Goal: Use online tool/utility: Utilize a website feature to perform a specific function

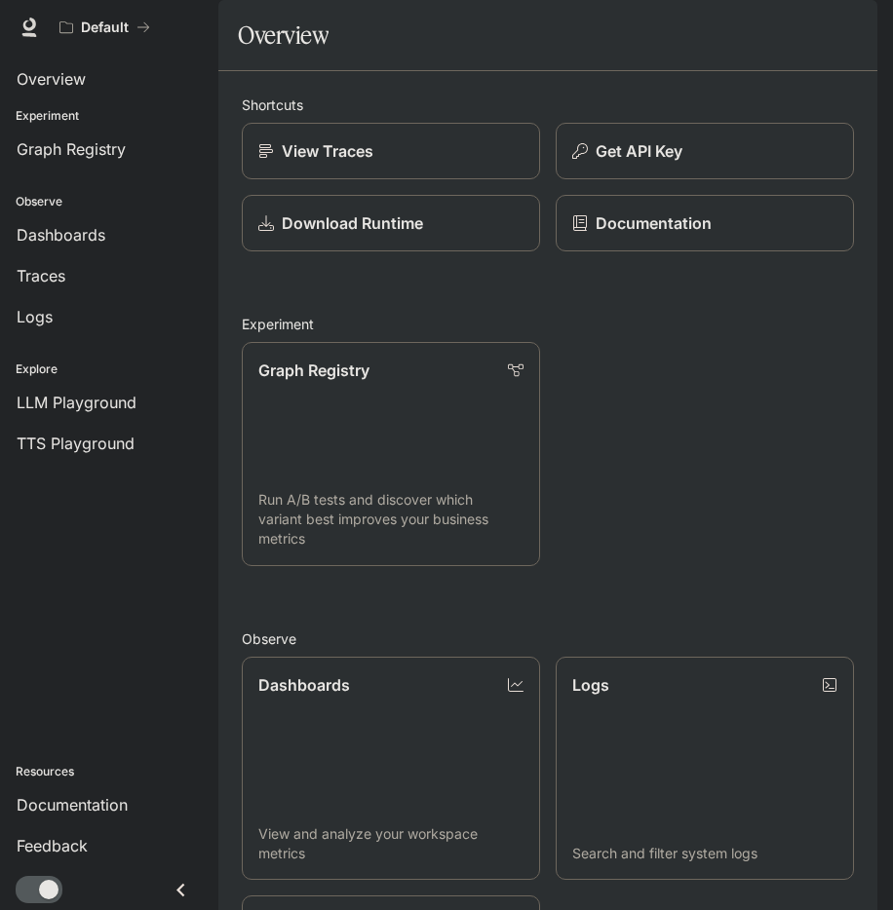
click at [854, 23] on img "button" at bounding box center [849, 27] width 27 height 27
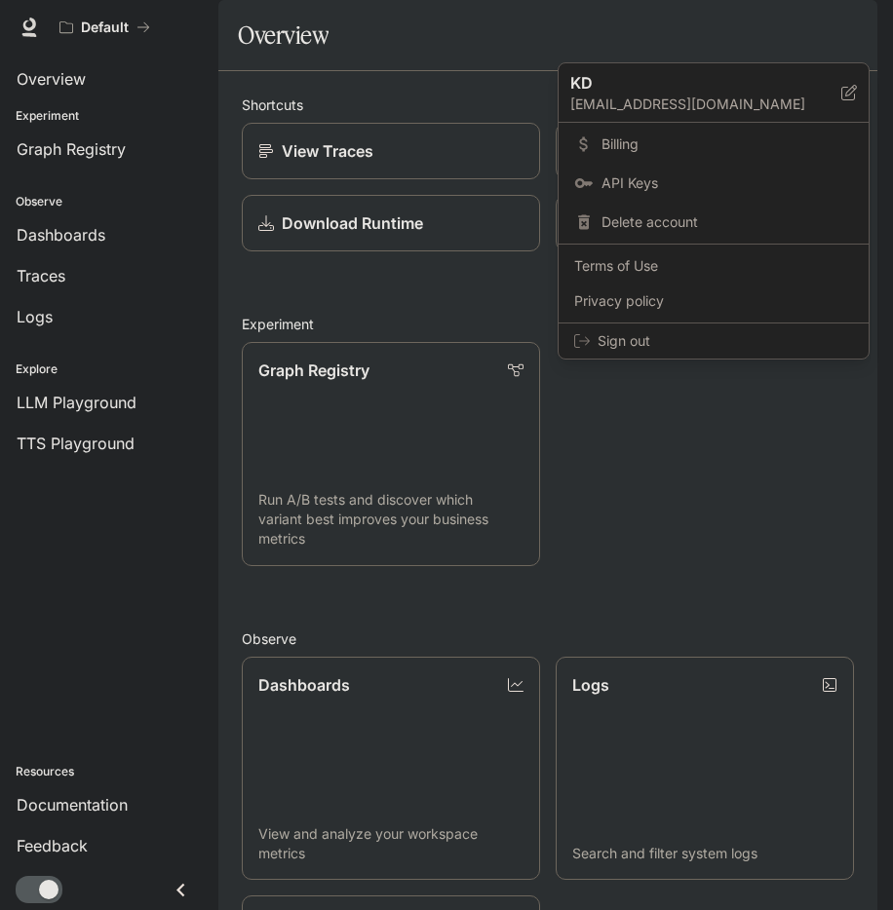
click at [50, 584] on div at bounding box center [446, 455] width 893 height 910
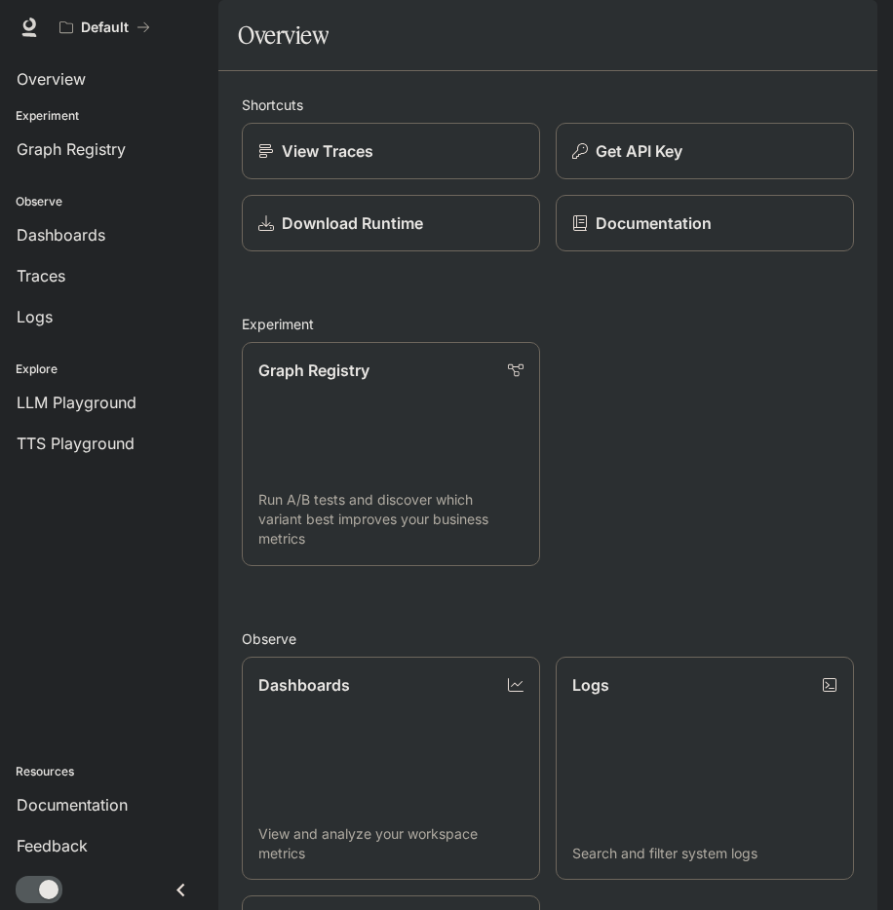
click at [182, 893] on icon "Close drawer" at bounding box center [181, 890] width 26 height 26
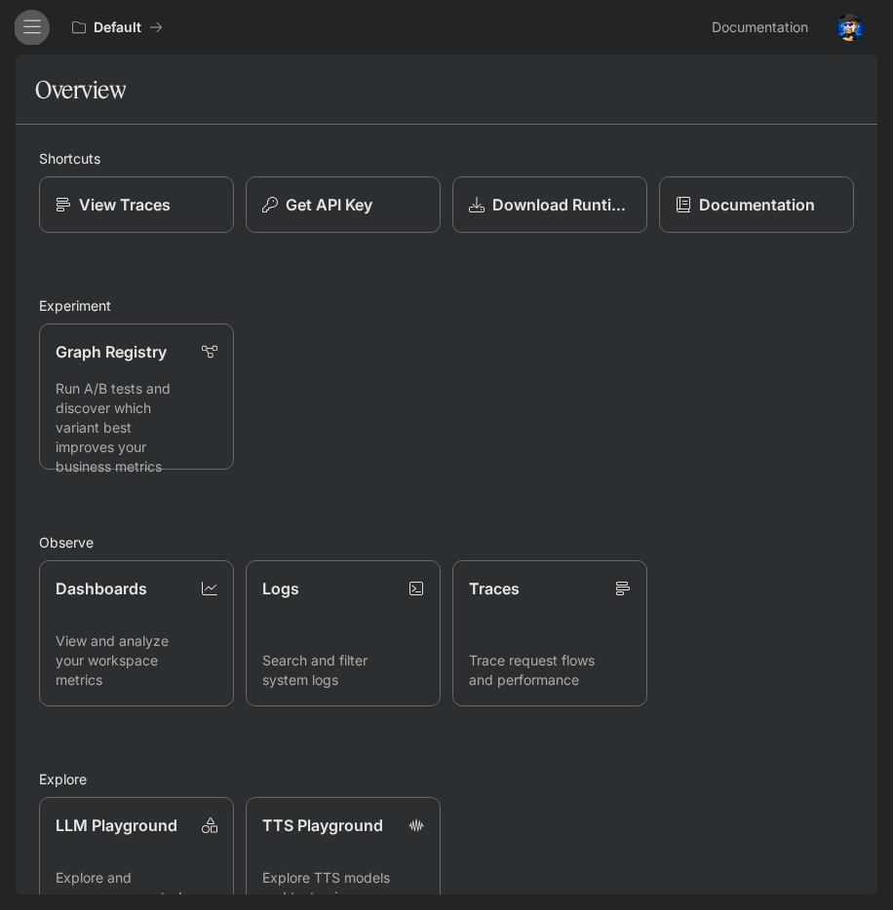
click at [19, 17] on button "open drawer" at bounding box center [32, 27] width 35 height 35
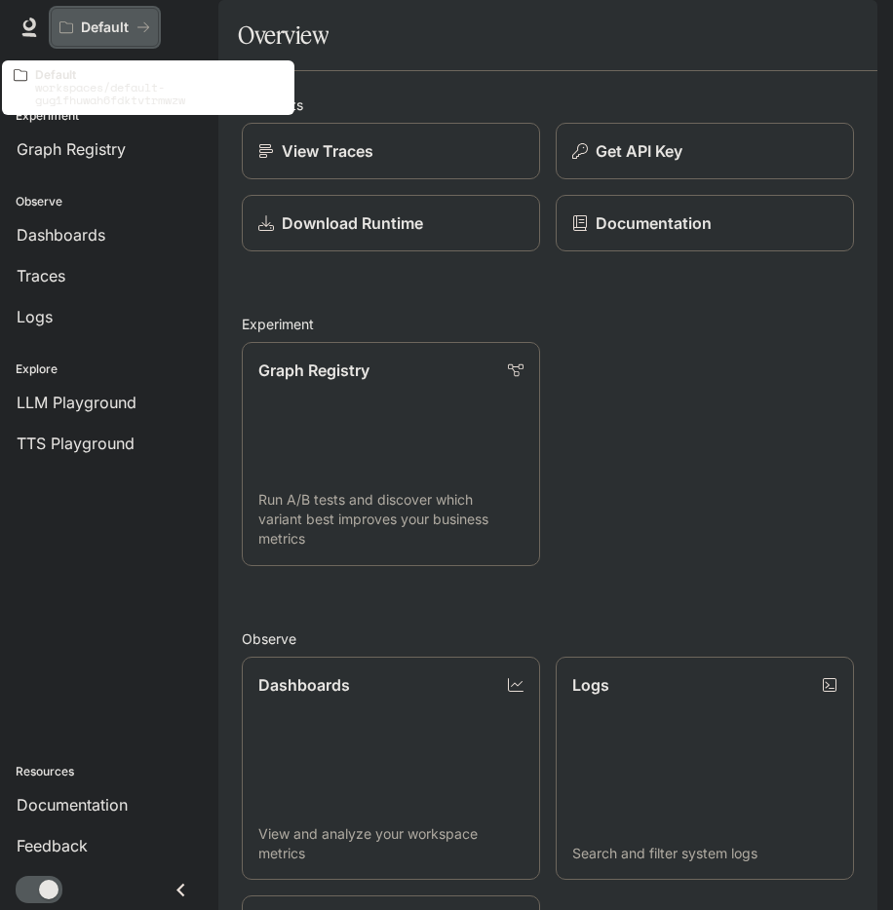
click at [141, 39] on button "Default" at bounding box center [105, 27] width 108 height 39
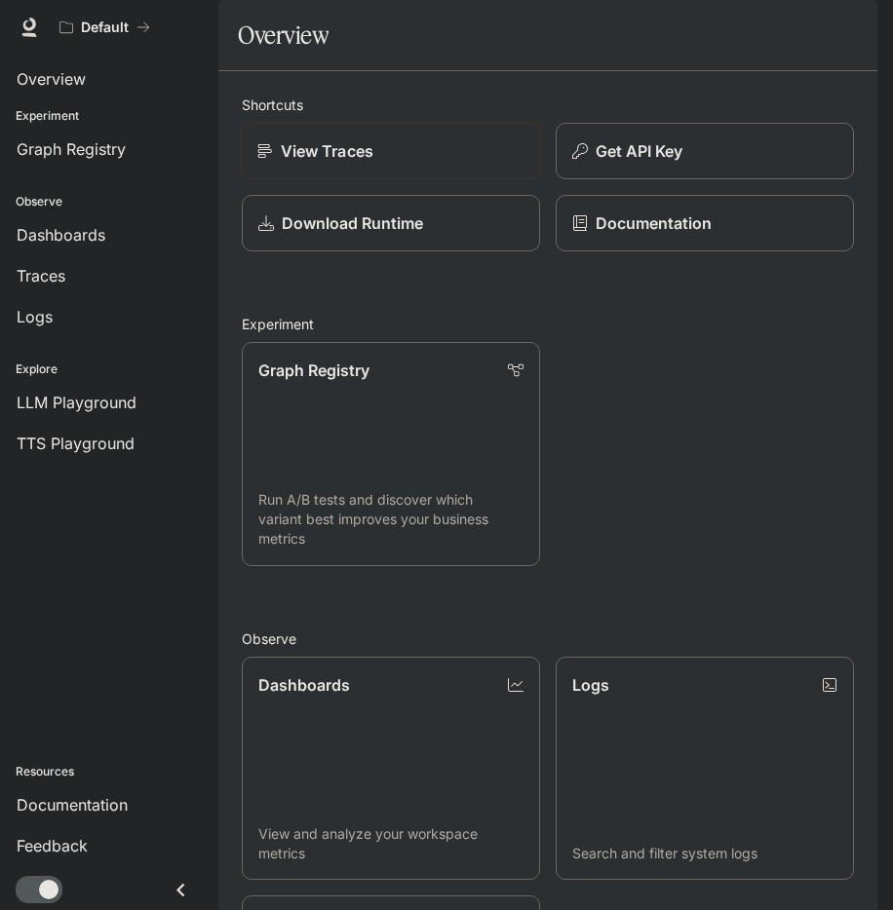
click at [402, 163] on div "View Traces" at bounding box center [391, 150] width 268 height 23
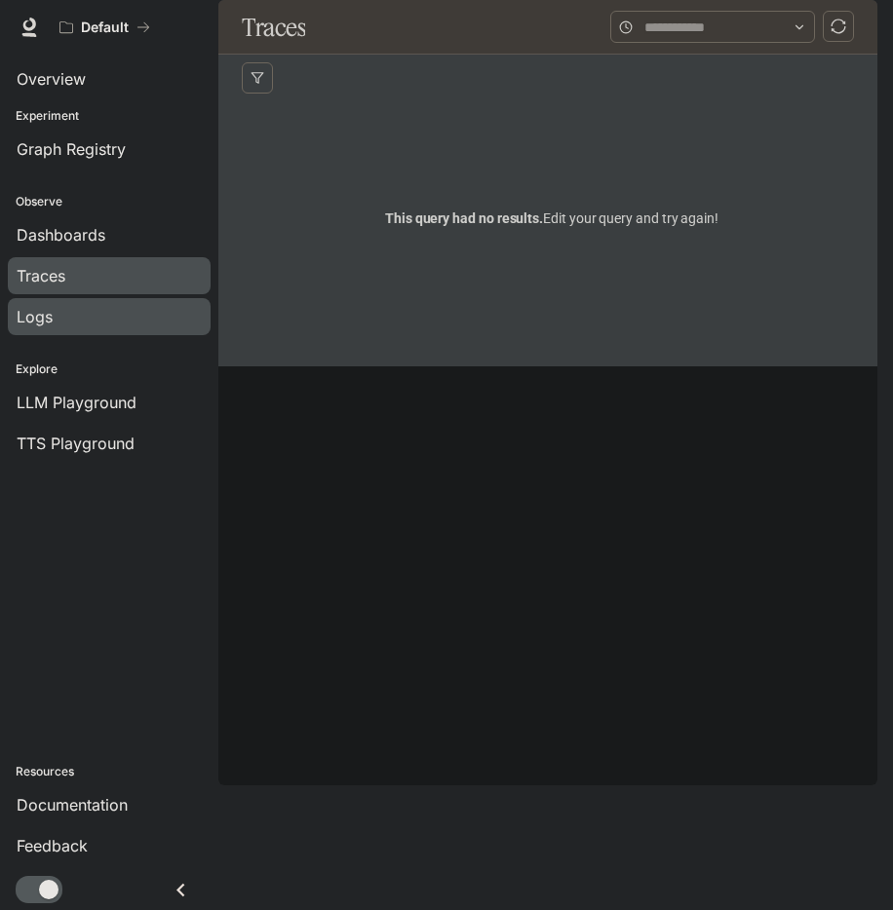
click at [105, 324] on div "Logs" at bounding box center [109, 316] width 185 height 23
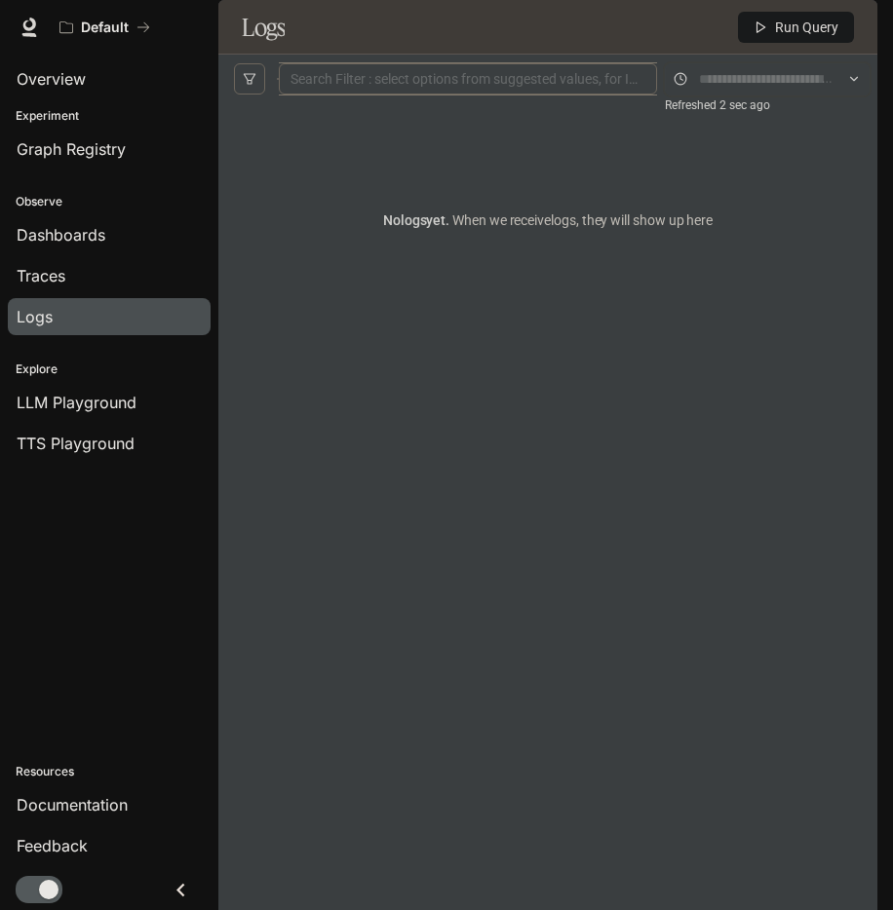
click at [713, 90] on input "text" at bounding box center [767, 78] width 136 height 21
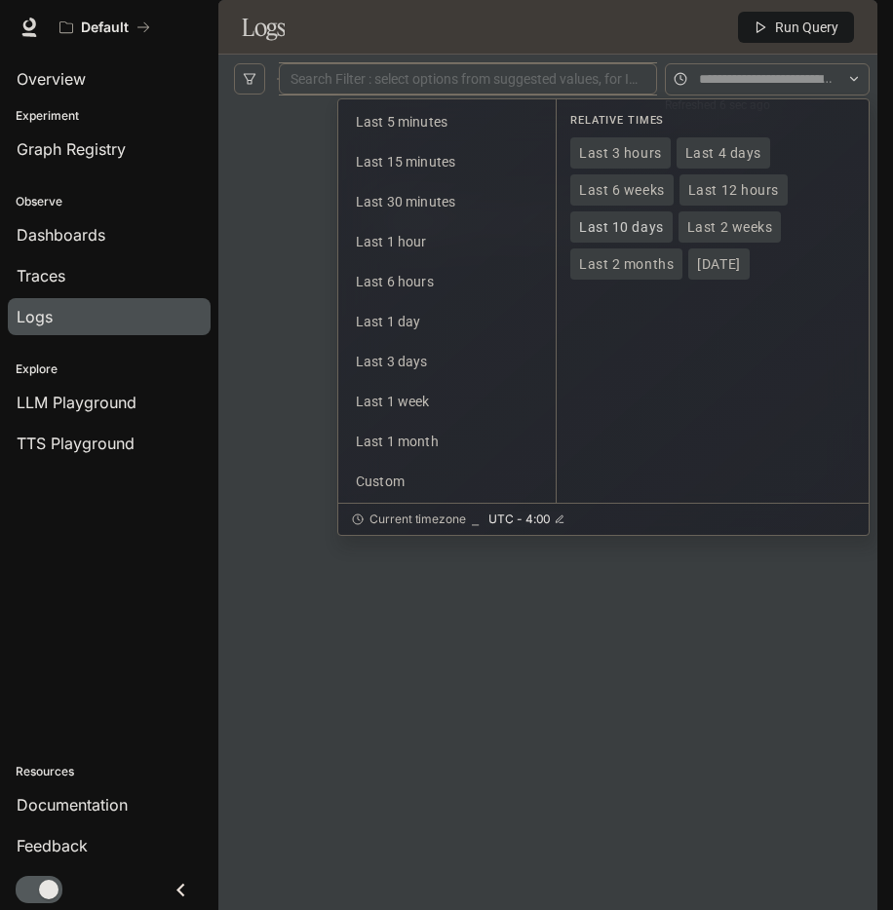
click at [641, 236] on span "Last 10 days" at bounding box center [621, 227] width 85 height 17
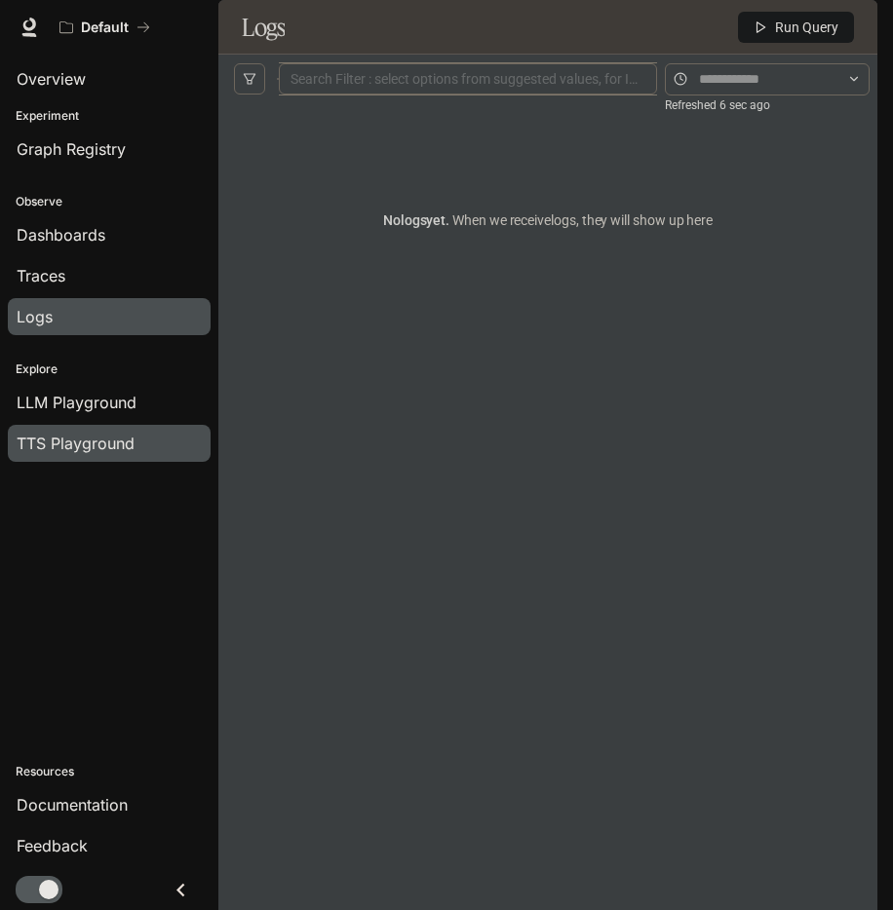
click at [105, 451] on span "TTS Playground" at bounding box center [76, 443] width 118 height 23
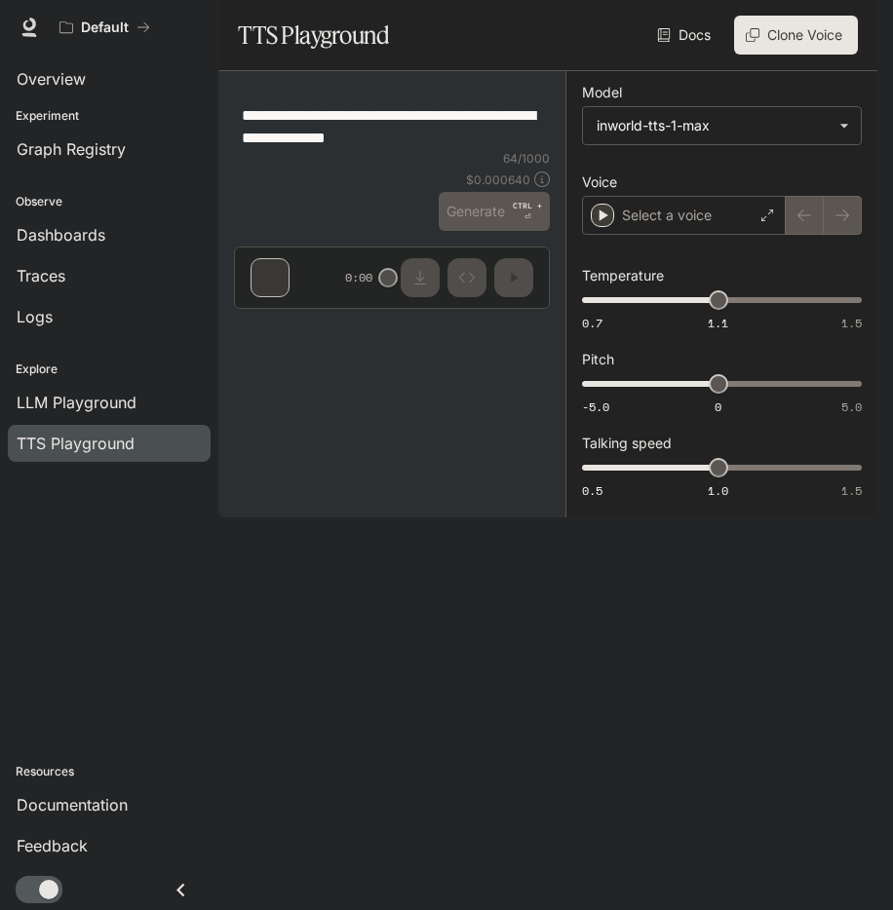
type textarea "**********"
type input "****"
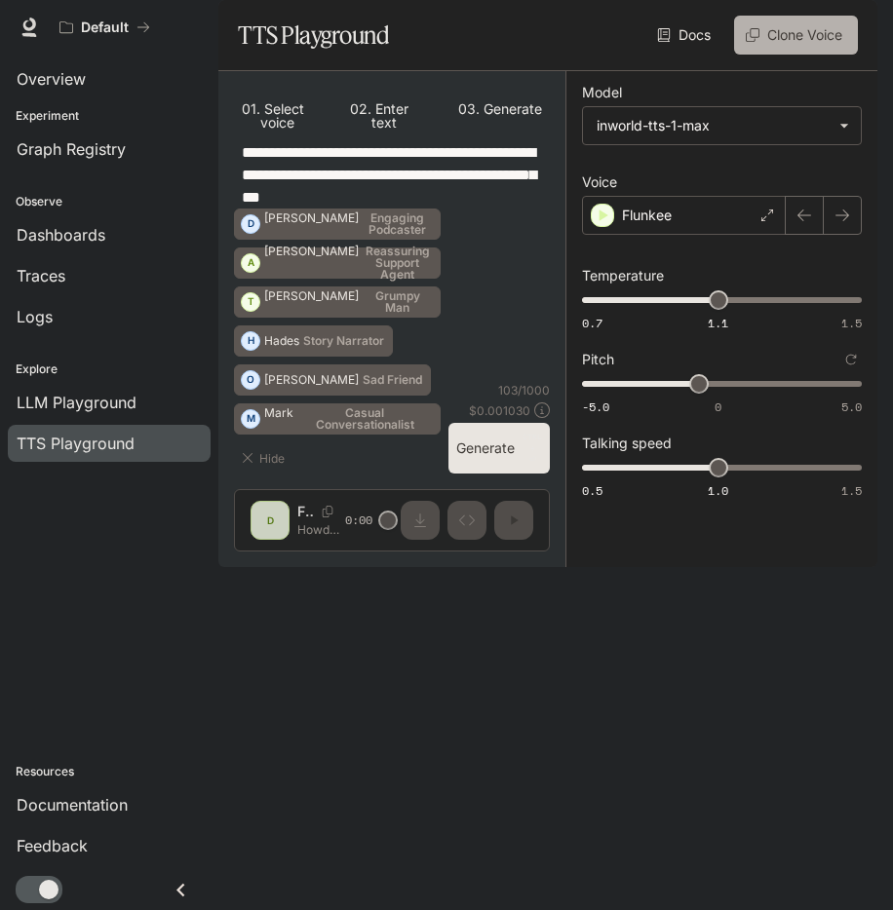
click at [807, 55] on button "Clone Voice" at bounding box center [796, 35] width 124 height 39
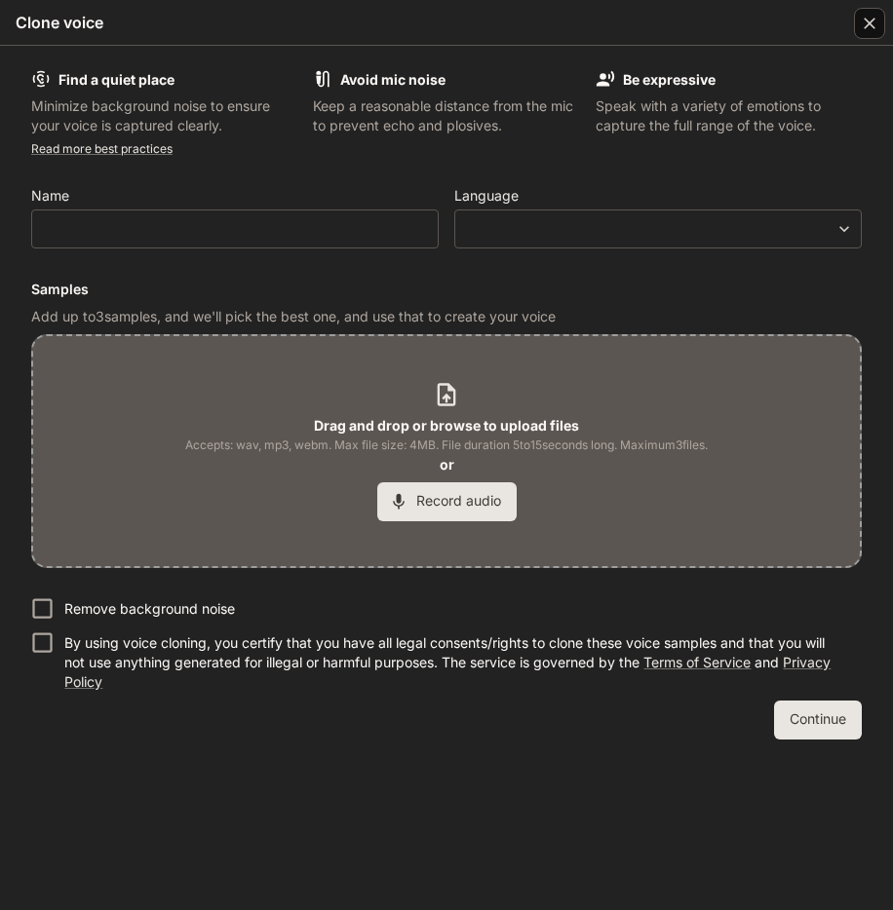
click at [875, 15] on icon "button" at bounding box center [869, 23] width 19 height 19
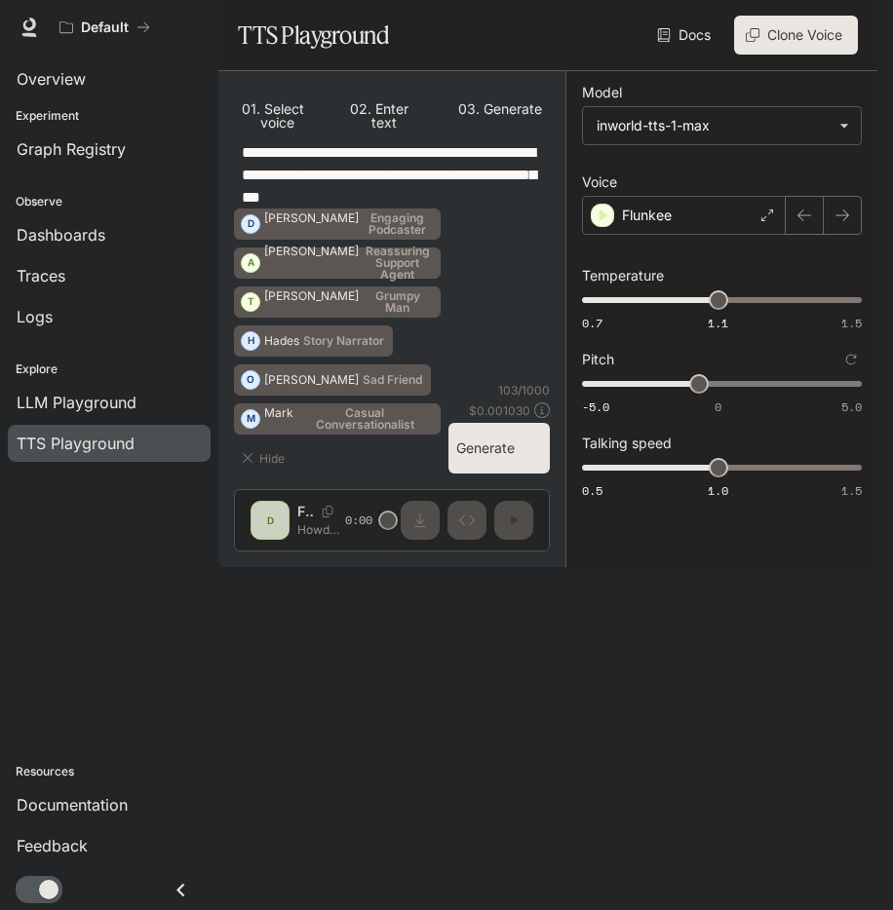
click at [663, 42] on icon at bounding box center [664, 35] width 14 height 14
